Goal: Register for event/course

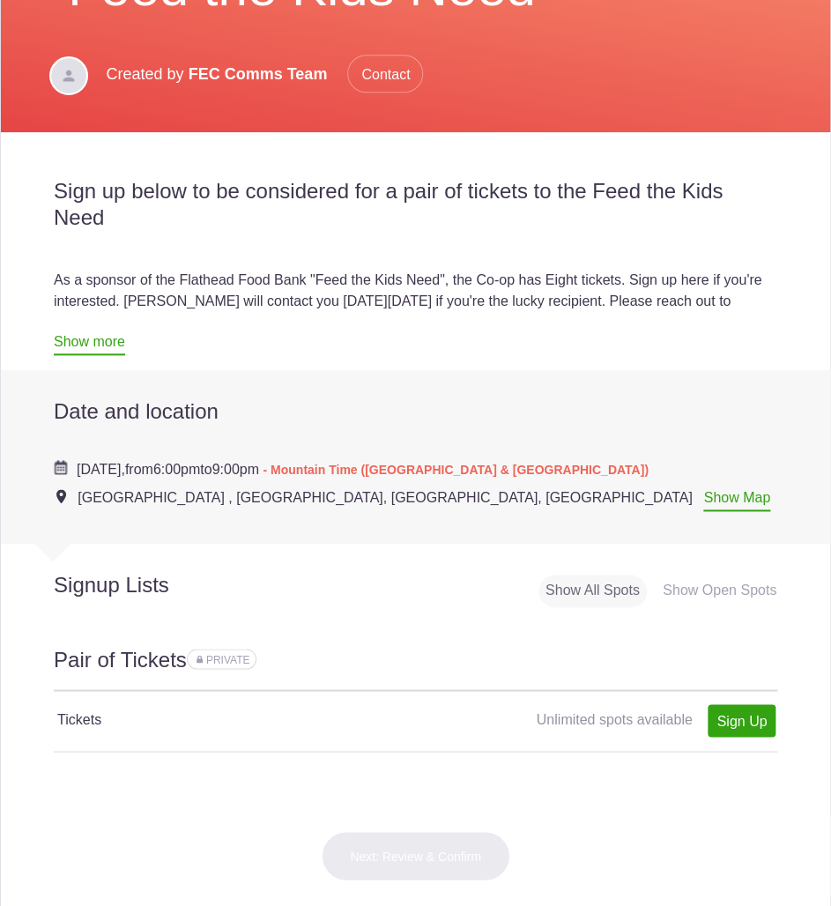
scroll to position [441, 0]
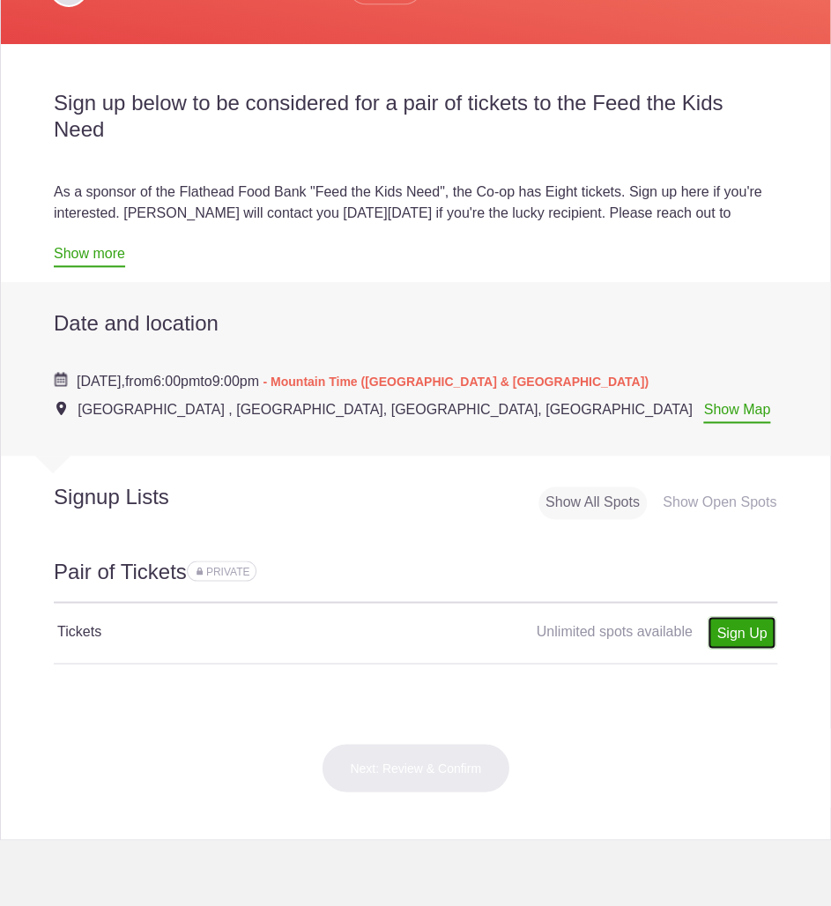
click at [713, 636] on link "Sign Up" at bounding box center [742, 632] width 68 height 33
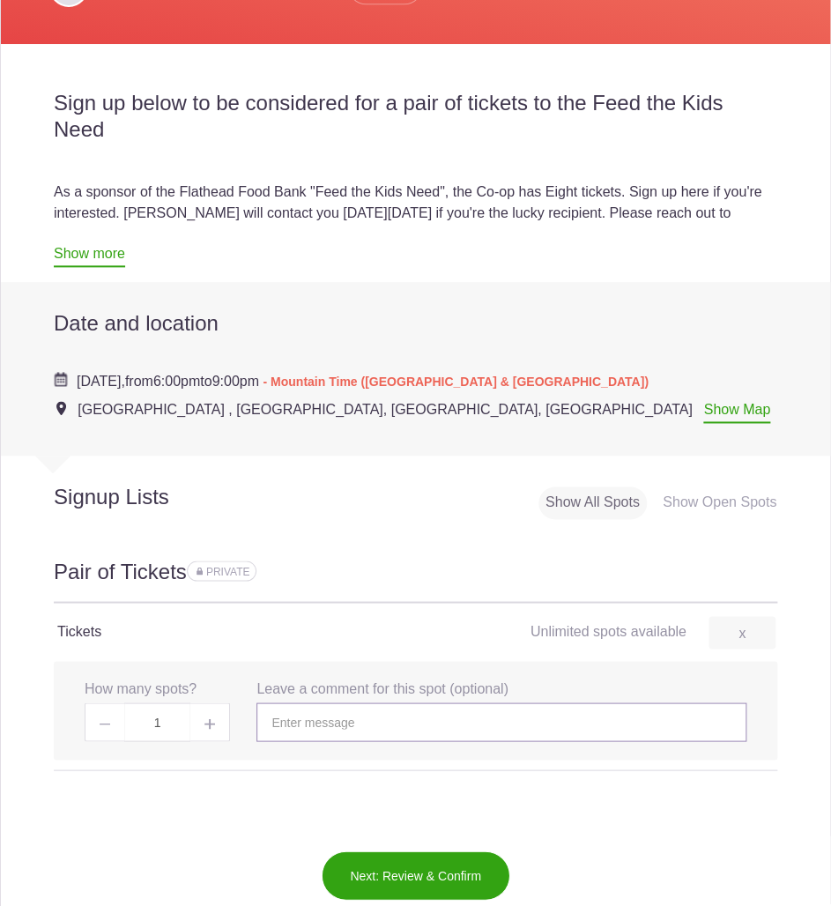
click at [350, 719] on input "text" at bounding box center [502, 722] width 490 height 39
click at [217, 718] on span at bounding box center [210, 722] width 40 height 39
click at [372, 721] on input "text" at bounding box center [502, 722] width 490 height 39
click at [105, 716] on span at bounding box center [105, 722] width 40 height 39
click at [200, 726] on span at bounding box center [210, 722] width 40 height 39
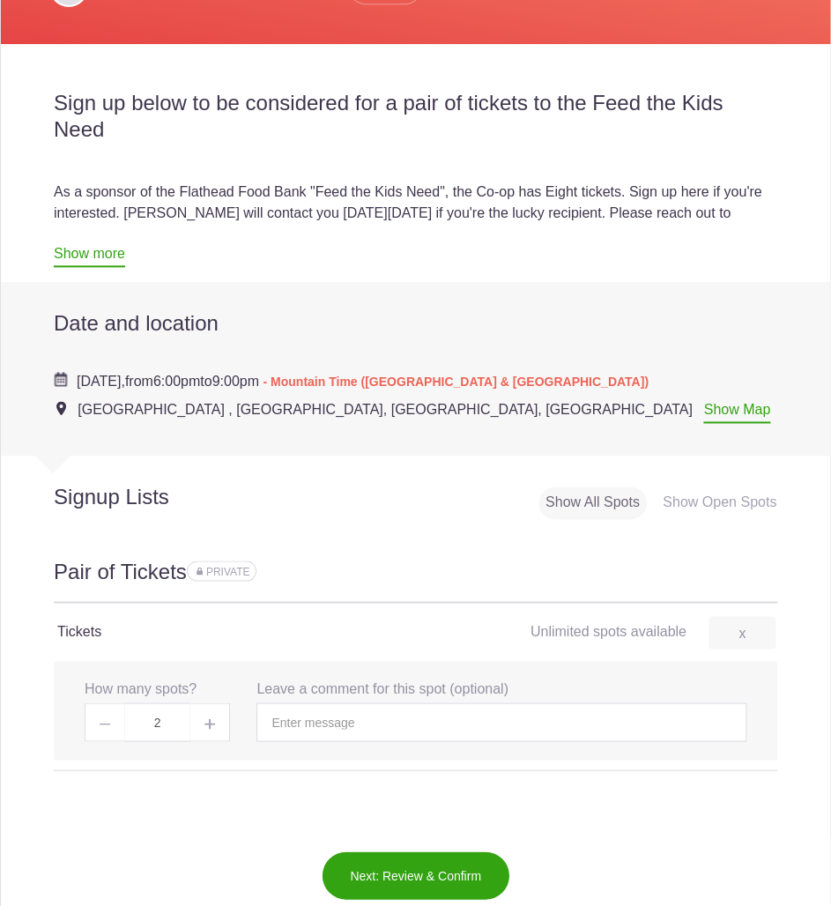
click at [100, 711] on span at bounding box center [105, 722] width 40 height 39
type input "1"
click at [305, 717] on input "text" at bounding box center [502, 722] width 490 height 39
type input "Maegen Z"
click at [382, 869] on button "Next: Review & Confirm" at bounding box center [416, 875] width 190 height 49
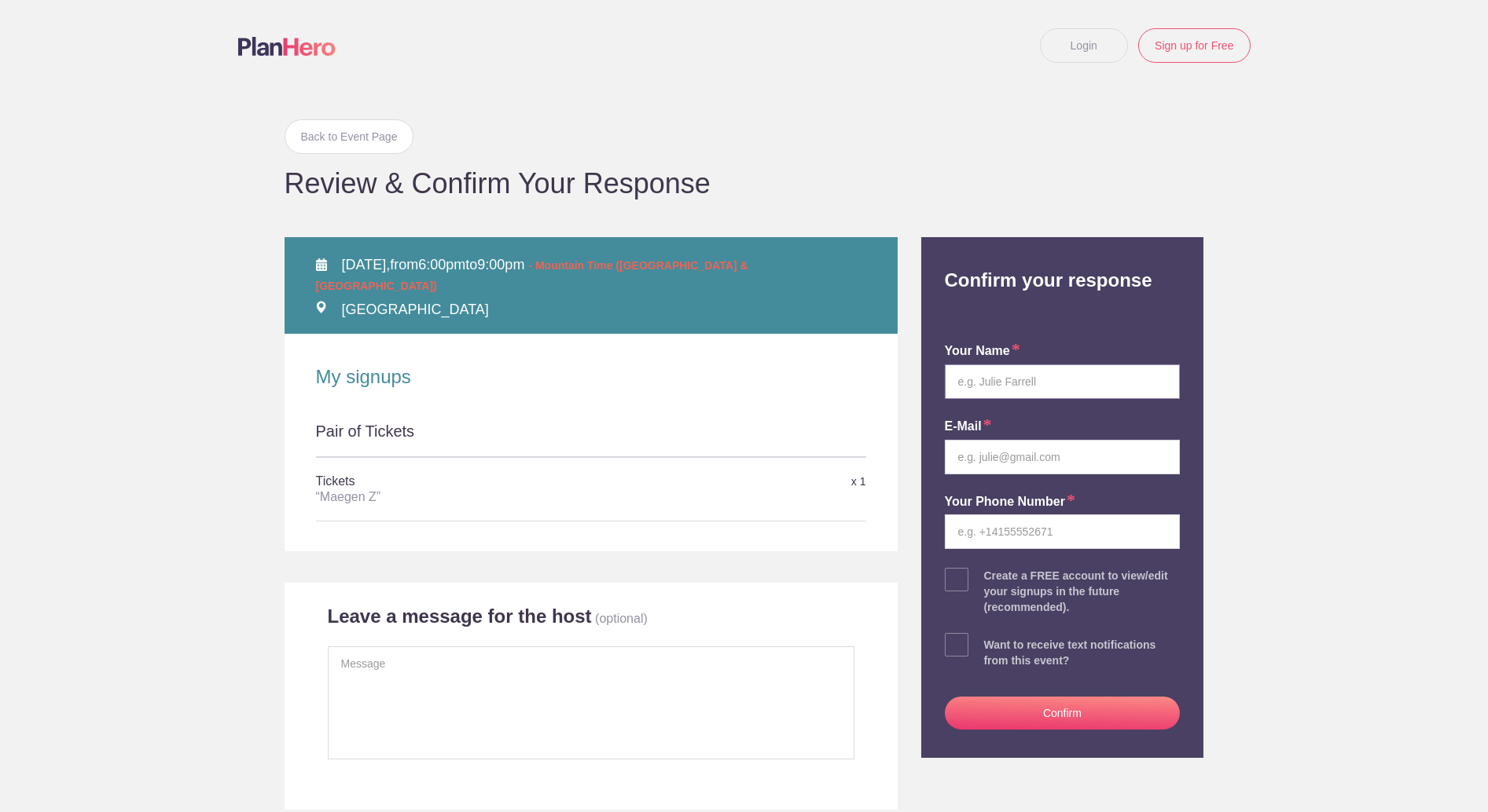
click at [740, 388] on input "text" at bounding box center [1063, 381] width 235 height 35
type input "m"
type input "[PERSON_NAME]"
click at [740, 455] on input "email" at bounding box center [1063, 457] width 235 height 35
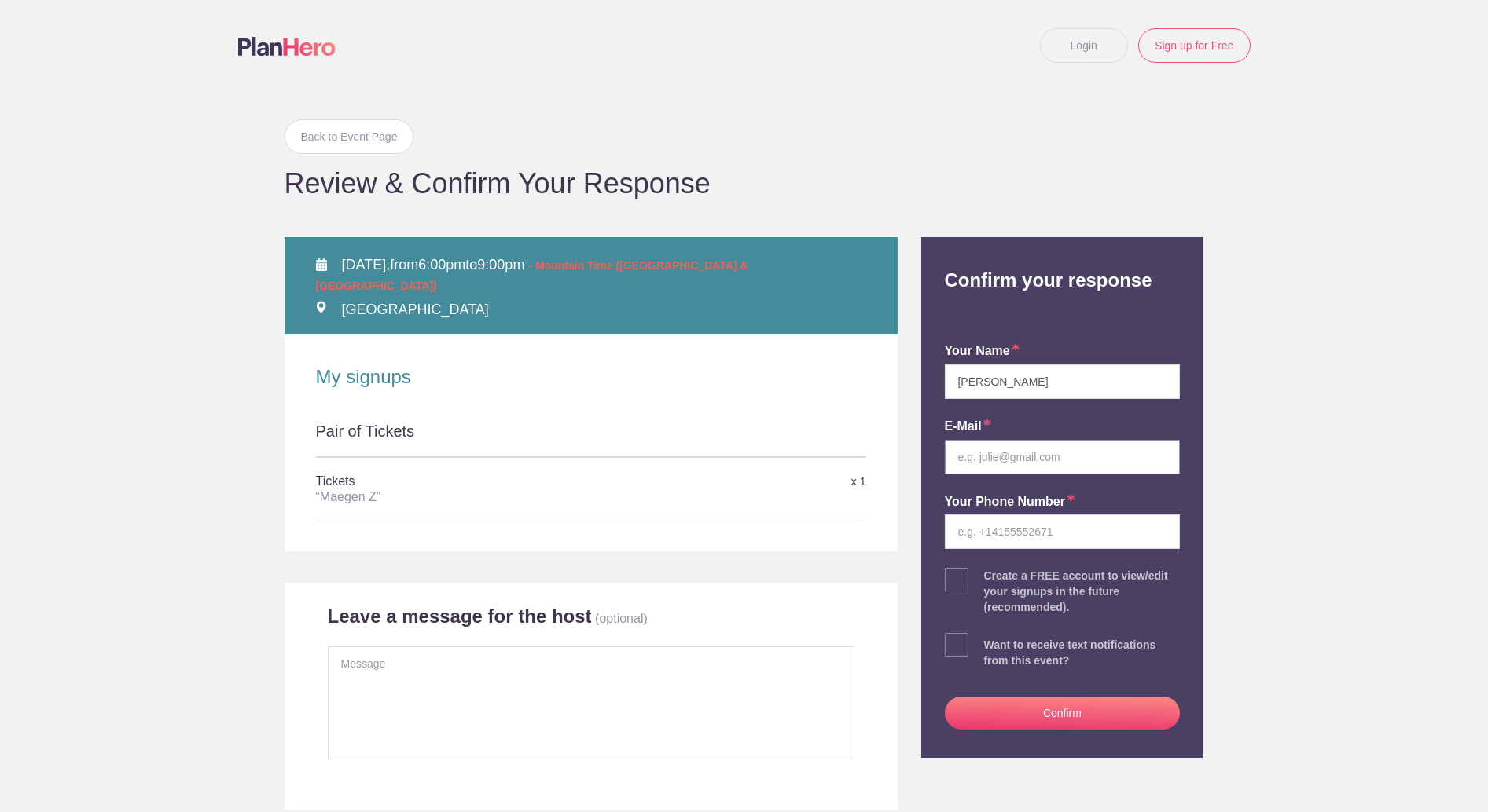
type input "[PERSON_NAME][EMAIL_ADDRESS][DOMAIN_NAME]"
click at [740, 522] on input "tel" at bounding box center [1063, 531] width 235 height 35
type input "3602410581"
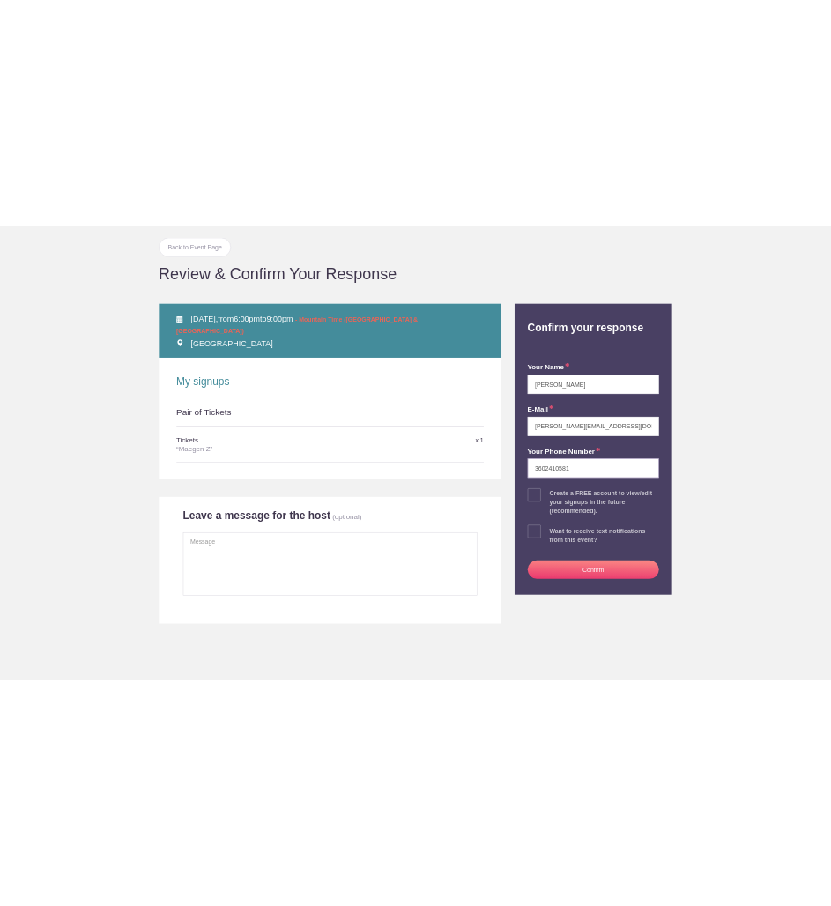
scroll to position [88, 0]
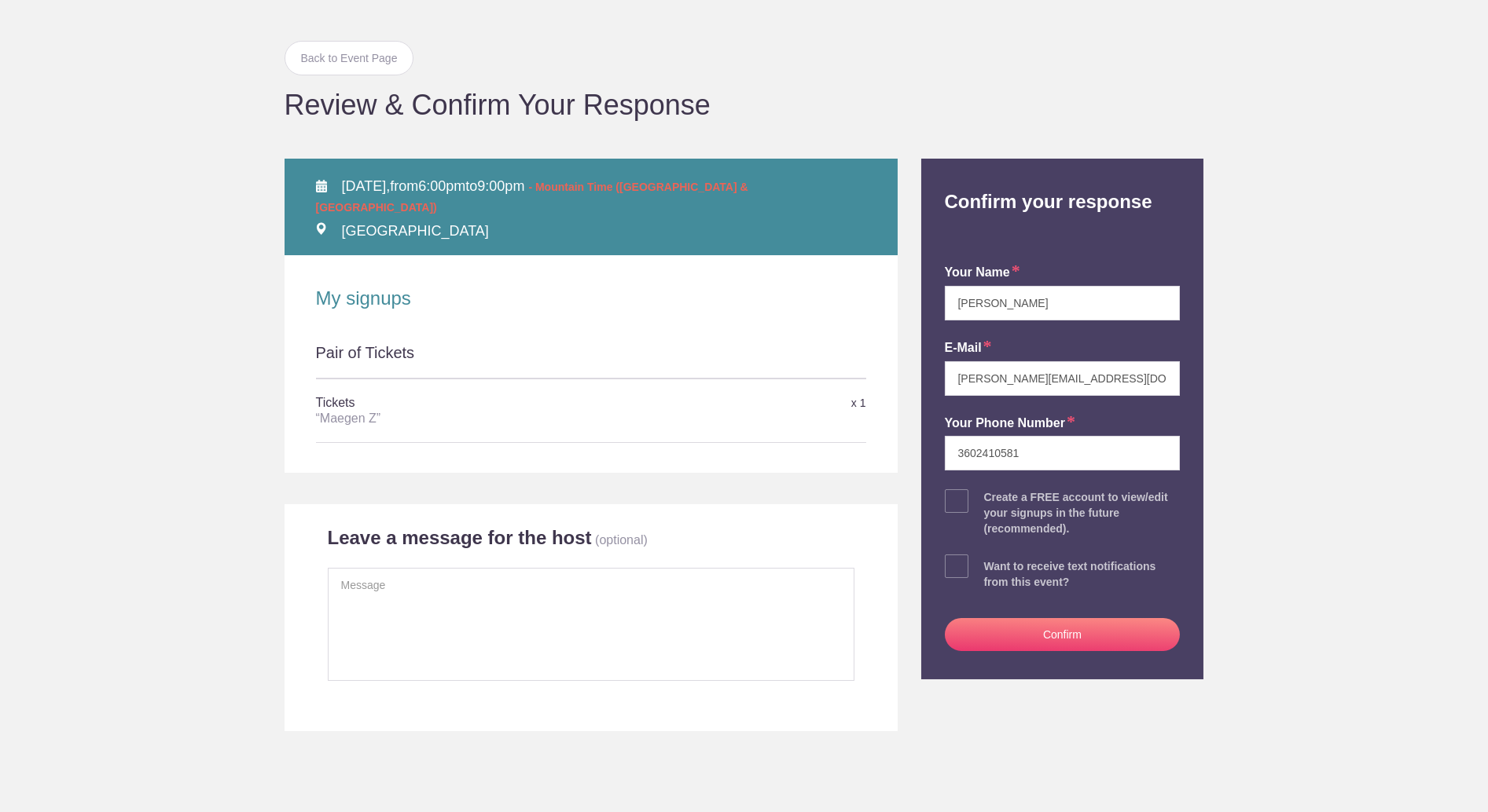
click at [385, 411] on div "“Maegen Z”" at bounding box center [499, 419] width 367 height 16
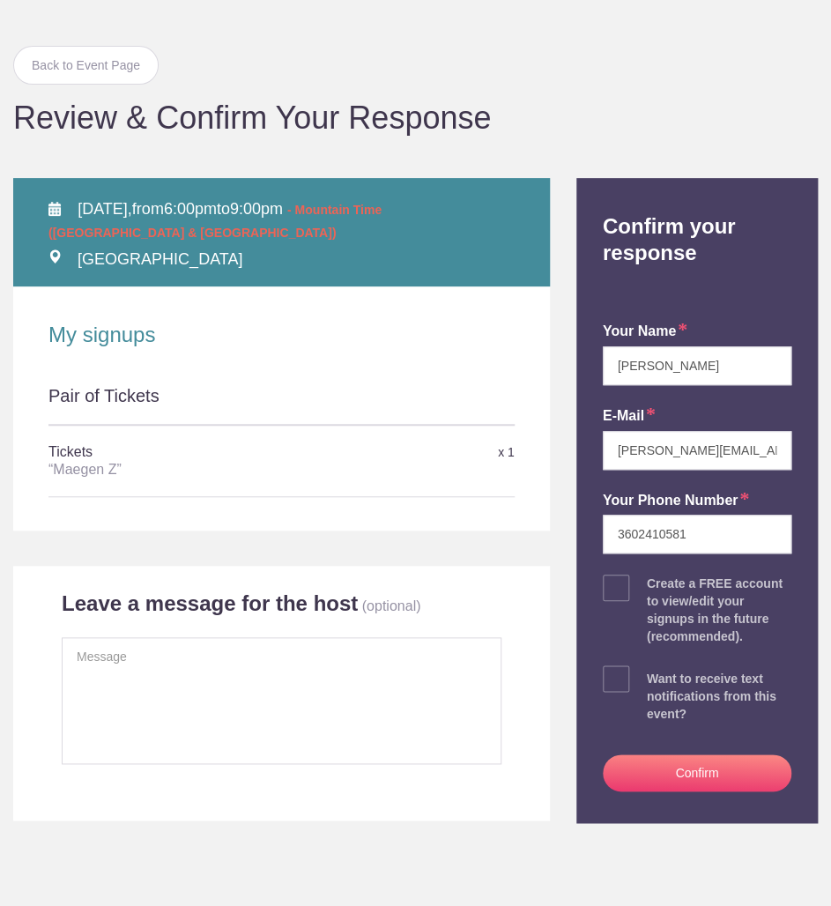
click at [667, 772] on button "Confirm" at bounding box center [697, 773] width 189 height 37
